Goal: Find specific page/section: Find specific page/section

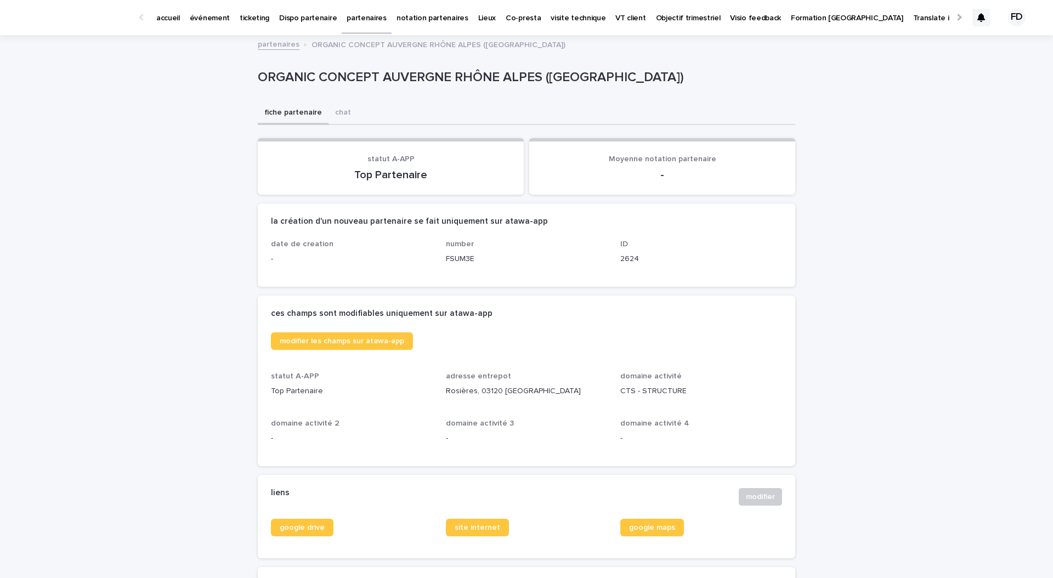
click at [204, 19] on p "événement" at bounding box center [210, 11] width 40 height 23
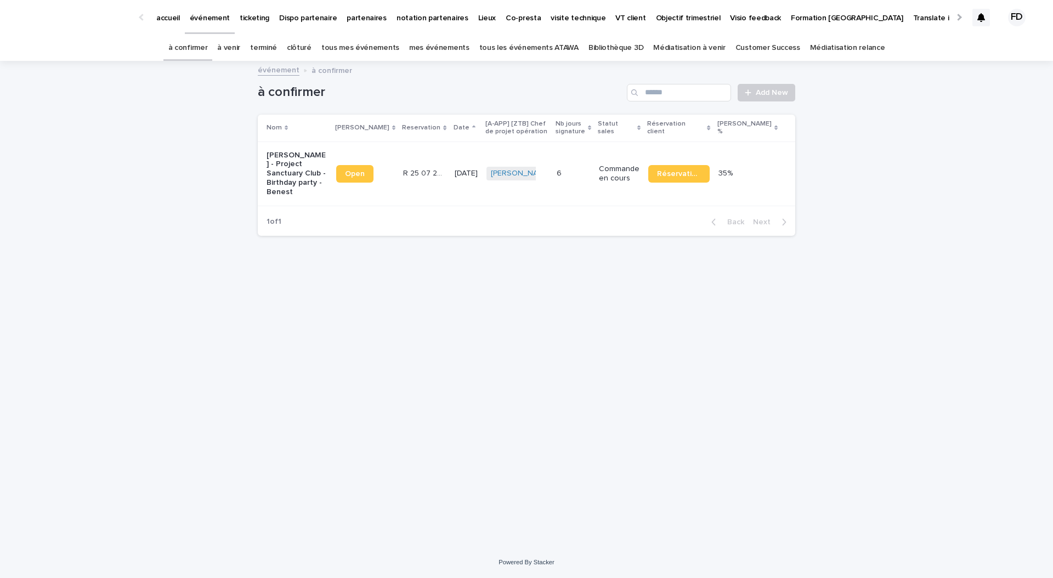
click at [240, 47] on link "à venir" at bounding box center [228, 48] width 23 height 26
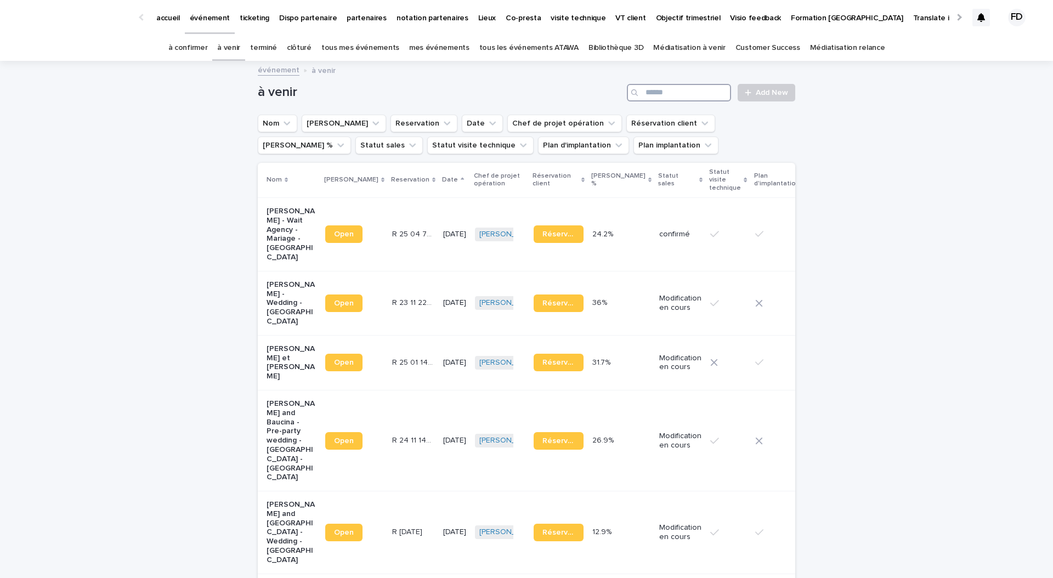
click at [673, 92] on input "Search" at bounding box center [679, 93] width 104 height 18
type input "*****"
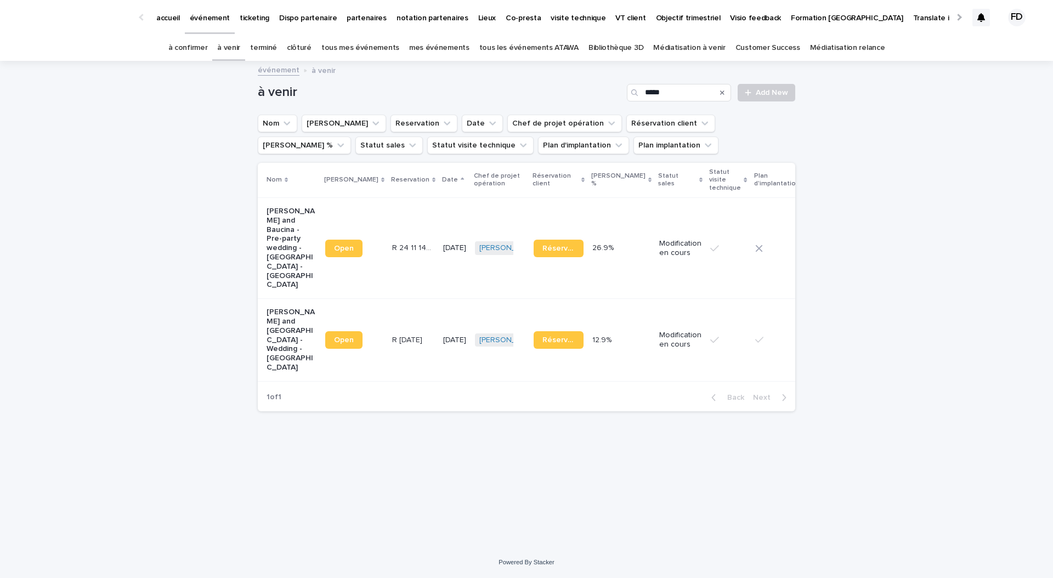
click at [655, 336] on td "Modification en cours" at bounding box center [680, 340] width 51 height 83
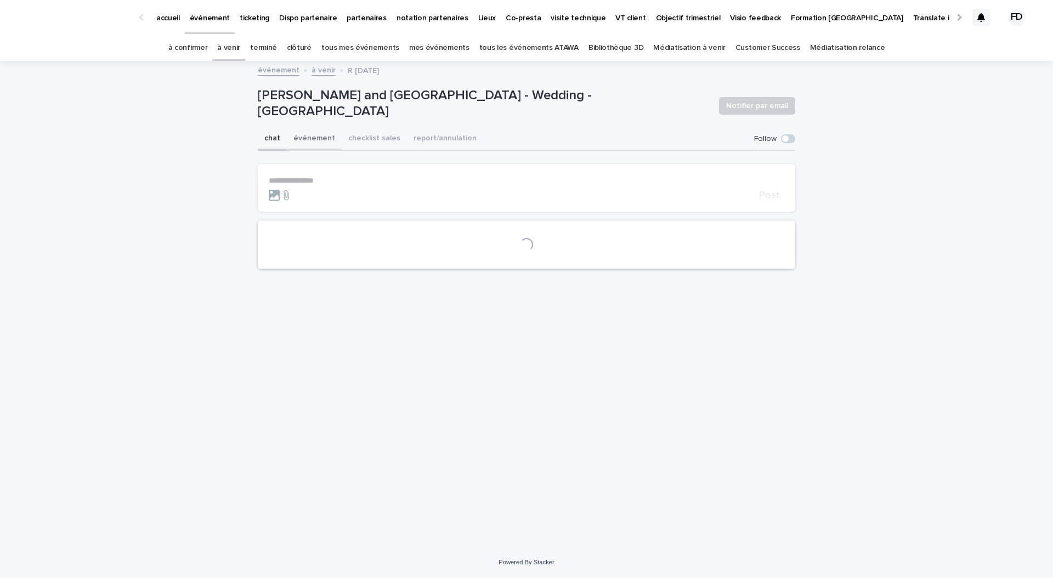
click at [324, 138] on button "événement" at bounding box center [314, 139] width 55 height 23
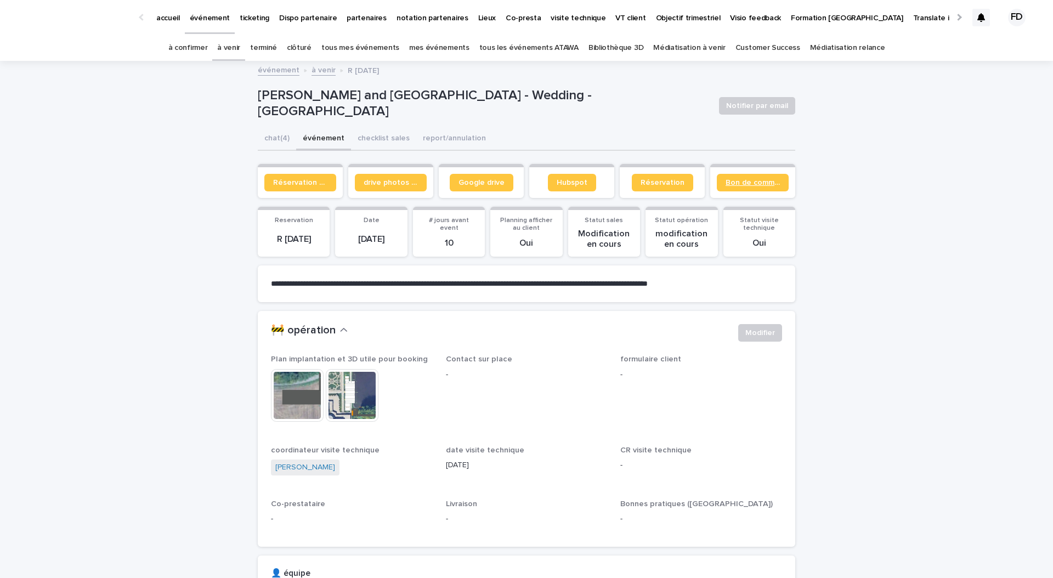
click at [747, 185] on span "Bon de commande" at bounding box center [753, 183] width 54 height 8
click at [484, 188] on link "Google drive" at bounding box center [482, 183] width 64 height 18
